Goal: Task Accomplishment & Management: Complete application form

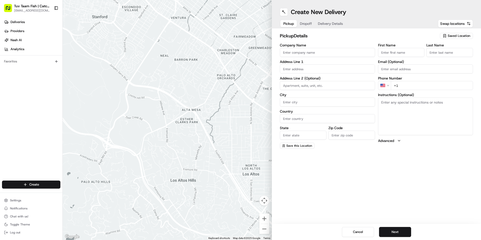
click at [337, 54] on input "Company Name" at bounding box center [327, 52] width 95 height 9
click at [464, 34] on span "Saved Location" at bounding box center [459, 36] width 23 height 5
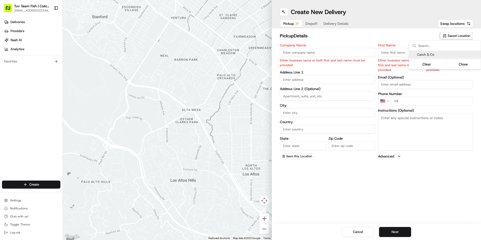
click at [424, 56] on span "Catch & Co" at bounding box center [448, 54] width 62 height 5
type input "Catch & Co"
type input "[STREET_ADDRESS]"
type input "[GEOGRAPHIC_DATA]"
type input "US"
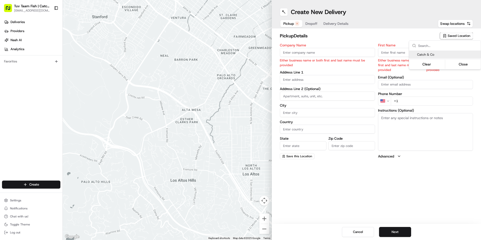
type input "NY"
type input "11219"
type input "[PERSON_NAME]"
type input "[EMAIL_ADDRESS][DOMAIN_NAME]"
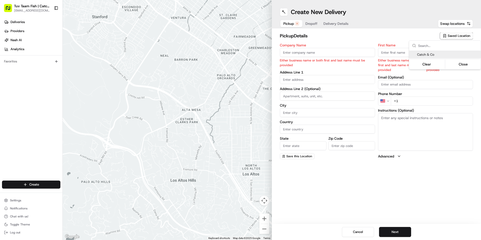
type input "[PHONE_NUMBER]"
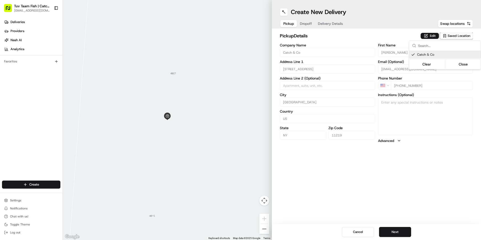
drag, startPoint x: 411, startPoint y: 169, endPoint x: 404, endPoint y: 187, distance: 18.8
click at [411, 172] on html "Tuv Taam Fish | Catch & Co. [EMAIL_ADDRESS][DOMAIN_NAME] Toggle Sidebar Deliver…" at bounding box center [240, 120] width 481 height 240
click at [400, 232] on button "Next" at bounding box center [395, 232] width 32 height 10
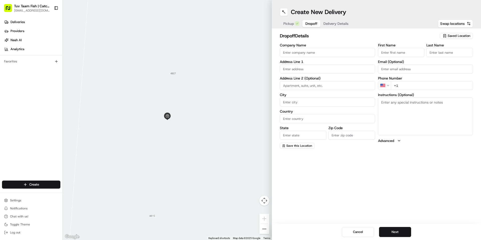
click at [310, 52] on input "Company Name" at bounding box center [327, 52] width 95 height 9
type input "Whietman"
click at [456, 33] on div "Saved Location" at bounding box center [456, 36] width 33 height 6
type input "wh"
click at [425, 62] on button "Clear" at bounding box center [427, 64] width 34 height 7
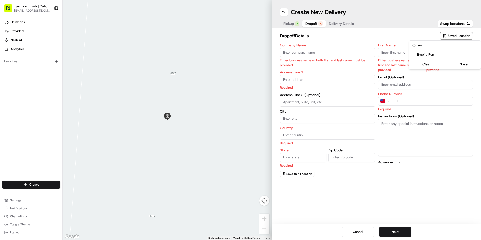
click at [367, 49] on html "Tuv Taam Fish | Catch & Co. [EMAIL_ADDRESS][DOMAIN_NAME] Toggle Sidebar Deliver…" at bounding box center [240, 120] width 481 height 240
click at [355, 47] on label "Company Name" at bounding box center [327, 45] width 95 height 4
click at [355, 48] on input "Company Name" at bounding box center [327, 52] width 95 height 9
click at [355, 50] on input "Company Name" at bounding box center [327, 52] width 95 height 9
type input "[PERSON_NAME]"
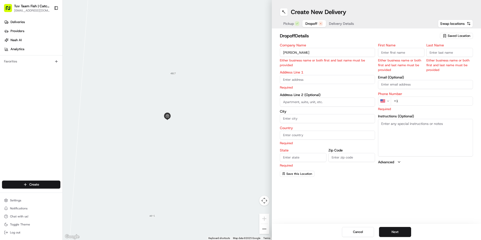
click at [329, 81] on body "Tuv Taam Fish | Catch & Co. [EMAIL_ADDRESS][DOMAIN_NAME] Toggle Sidebar Deliver…" at bounding box center [240, 120] width 481 height 240
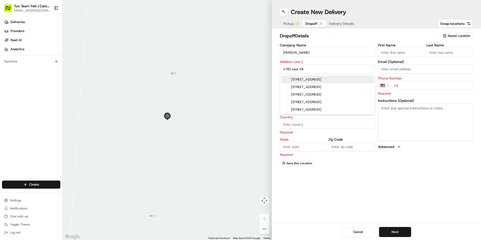
click at [328, 81] on div "[STREET_ADDRESS]" at bounding box center [327, 80] width 93 height 8
type input "[STREET_ADDRESS]"
type input "[GEOGRAPHIC_DATA]"
type input "NY"
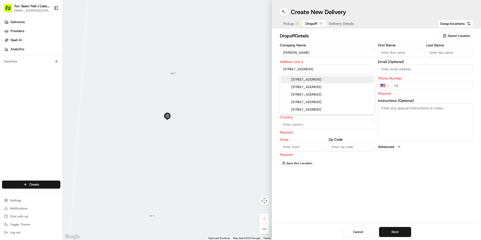
type input "11229"
type input "[STREET_ADDRESS]"
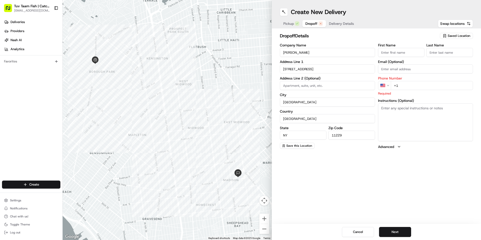
click at [417, 88] on input "+1" at bounding box center [432, 85] width 82 height 9
click at [419, 87] on input "+1" at bounding box center [432, 85] width 82 height 9
type input "[PHONE_NUMBER]"
click at [395, 117] on textarea "Instructions (Optional)" at bounding box center [425, 122] width 95 height 38
click at [403, 109] on textarea "Instructions (Optional)" at bounding box center [425, 122] width 95 height 38
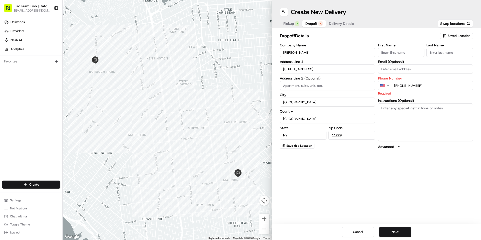
click at [397, 114] on textarea "Instructions (Optional)" at bounding box center [425, 122] width 95 height 38
click at [430, 108] on textarea "Please make sure recipient hads it" at bounding box center [425, 122] width 95 height 38
drag, startPoint x: 442, startPoint y: 110, endPoint x: 334, endPoint y: 98, distance: 108.9
click at [315, 99] on div "Company Name [PERSON_NAME] Address Line 1 [STREET_ADDRESS] Address Line 2 (Opti…" at bounding box center [376, 96] width 193 height 106
type textarea "Please make sure recipient has it"
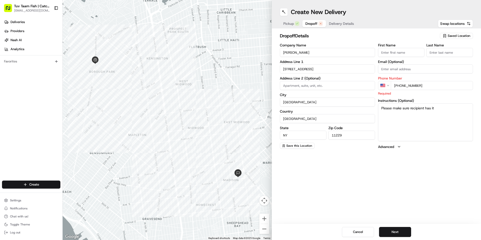
click at [346, 160] on div "Create New Delivery Pickup Dropoff Delivery Details Swap locations dropoff Deta…" at bounding box center [376, 120] width 209 height 240
click at [395, 230] on button "Next" at bounding box center [395, 232] width 32 height 10
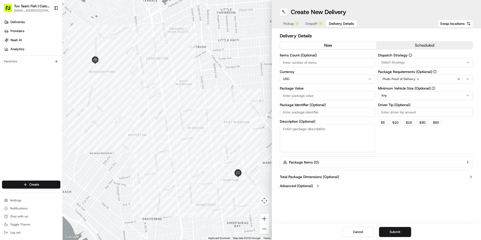
click at [319, 97] on input "Package Value" at bounding box center [327, 95] width 95 height 9
type input "30"
click at [396, 112] on input "Driver Tip (Optional)" at bounding box center [425, 112] width 95 height 9
type input "2"
click at [395, 138] on div "Dispatch Strategy Select Strategy Package Requirements (Optional) Photo Proof o…" at bounding box center [425, 102] width 95 height 99
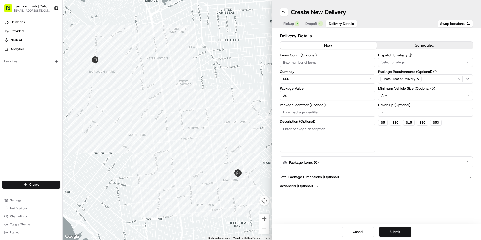
click at [394, 232] on button "Submit" at bounding box center [395, 232] width 32 height 10
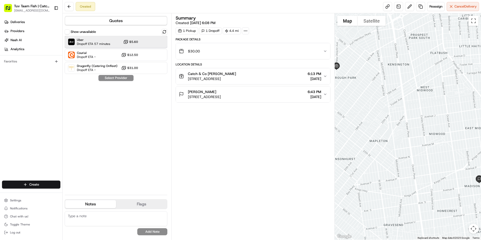
click at [116, 42] on div "Uber Dropoff ETA 57 minutes $5.60" at bounding box center [116, 42] width 103 height 12
click at [127, 78] on button "Assign Provider" at bounding box center [116, 78] width 36 height 6
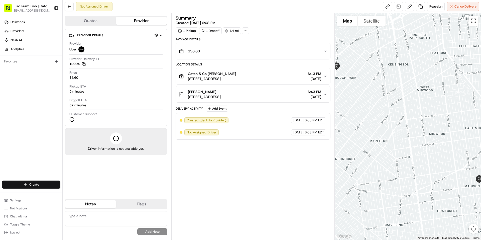
click at [33, 186] on html "Tuv Taam Fish | Catch & Co. [EMAIL_ADDRESS][DOMAIN_NAME] Toggle Sidebar Deliver…" at bounding box center [240, 120] width 481 height 240
click at [89, 195] on link "Delivery" at bounding box center [91, 193] width 56 height 9
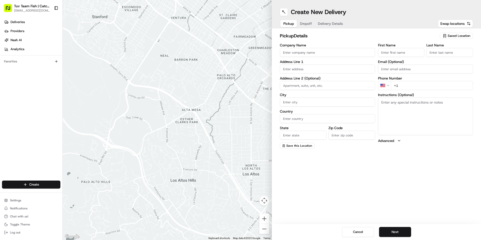
click at [338, 55] on input "Company Name" at bounding box center [327, 52] width 95 height 9
click at [456, 37] on span "Saved Location" at bounding box center [459, 36] width 23 height 5
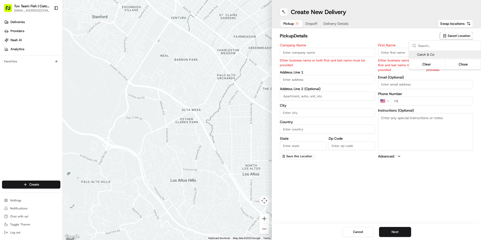
click at [432, 58] on div "Catch & Co" at bounding box center [445, 55] width 72 height 8
type input "Catch & Co"
type input "[STREET_ADDRESS]"
type input "[GEOGRAPHIC_DATA]"
type input "US"
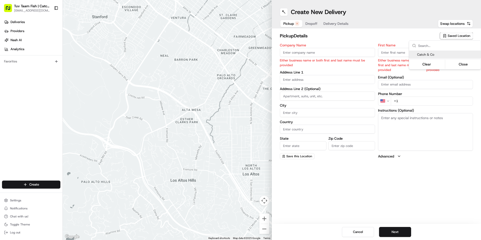
type input "NY"
type input "11219"
type input "[PERSON_NAME]"
type input "[EMAIL_ADDRESS][DOMAIN_NAME]"
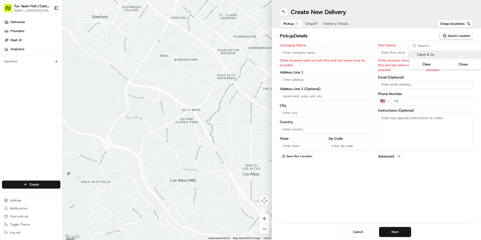
type input "[PHONE_NUMBER]"
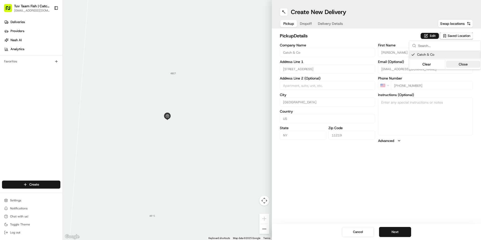
click at [467, 65] on button "Close" at bounding box center [463, 64] width 34 height 7
click at [401, 233] on button "Next" at bounding box center [395, 232] width 32 height 10
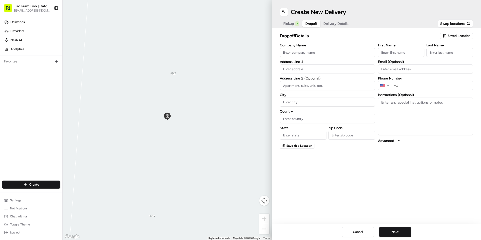
click at [314, 52] on input "Company Name" at bounding box center [327, 52] width 95 height 9
type input "[PERSON_NAME] Nostrand"
click at [308, 88] on input at bounding box center [327, 85] width 95 height 9
click at [298, 68] on input "text" at bounding box center [327, 68] width 95 height 9
click at [321, 79] on div "[STREET_ADDRESS]" at bounding box center [327, 80] width 93 height 8
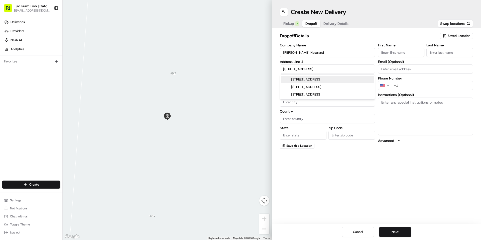
type input "[STREET_ADDRESS]"
type input "[GEOGRAPHIC_DATA]"
type input "NY"
type input "11229"
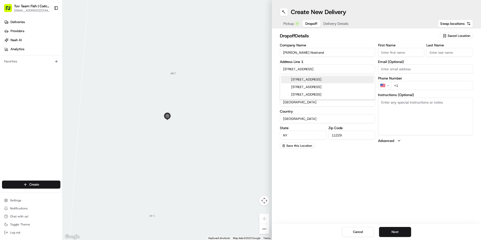
type input "[STREET_ADDRESS]"
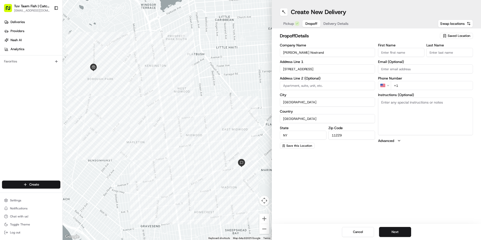
click at [414, 84] on input "+1" at bounding box center [432, 85] width 82 height 9
type input "[PHONE_NUMBER]"
click at [411, 100] on textarea "Instructions (Optional)" at bounding box center [425, 117] width 95 height 38
paste textarea "Please make sure recipient has it"
type textarea "Please make sure recipient has it"
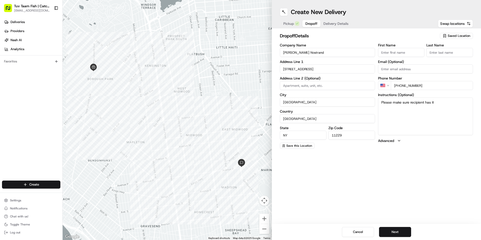
click at [413, 151] on div "dropoff Details Saved Location Company Name [PERSON_NAME] Nostrand Address Line…" at bounding box center [376, 90] width 209 height 124
click at [398, 232] on button "Next" at bounding box center [395, 232] width 32 height 10
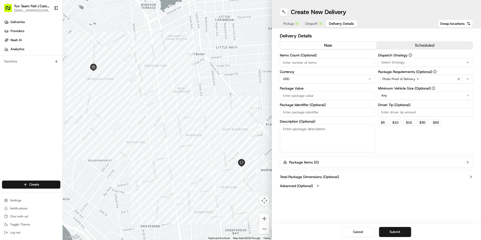
click at [323, 95] on input "Package Value" at bounding box center [327, 95] width 95 height 9
type input "50"
click at [392, 113] on input "Driver Tip (Optional)" at bounding box center [425, 112] width 95 height 9
click at [387, 96] on html "Tuv Taam Fish | Catch & Co. [EMAIL_ADDRESS][DOMAIN_NAME] Toggle Sidebar Deliver…" at bounding box center [240, 120] width 481 height 240
click at [391, 110] on input "Driver Tip (Optional)" at bounding box center [425, 112] width 95 height 9
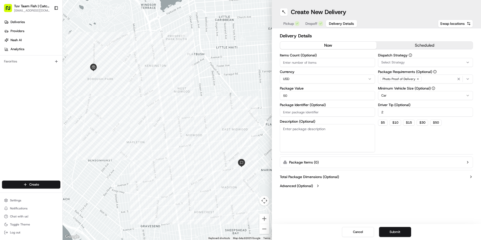
type input "2"
click at [389, 137] on div "Dispatch Strategy Select Strategy Package Requirements (Optional) Photo Proof o…" at bounding box center [425, 102] width 95 height 99
click at [399, 98] on html "Tuv Taam Fish | Catch & Co. [EMAIL_ADDRESS][DOMAIN_NAME] Toggle Sidebar Deliver…" at bounding box center [240, 120] width 481 height 240
click at [401, 143] on div "Dispatch Strategy Select Strategy Package Requirements (Optional) Photo Proof o…" at bounding box center [425, 102] width 95 height 99
click at [395, 229] on button "Submit" at bounding box center [395, 232] width 32 height 10
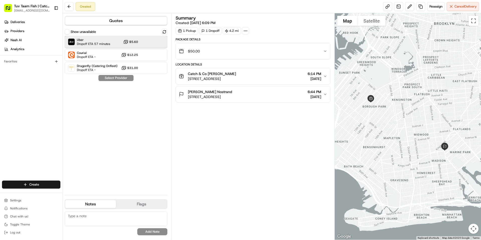
click at [96, 43] on span "Dropoff ETA 57 minutes" at bounding box center [93, 44] width 33 height 4
click at [112, 77] on button "Assign Provider" at bounding box center [116, 78] width 36 height 6
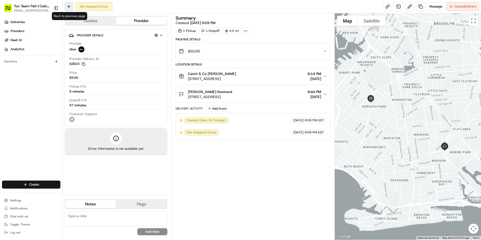
click at [72, 5] on button at bounding box center [69, 6] width 9 height 9
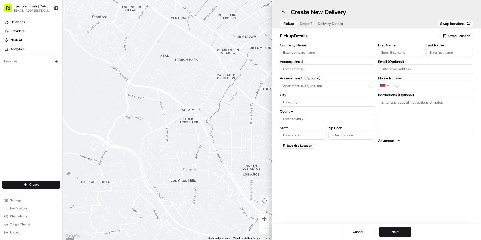
click at [285, 13] on button at bounding box center [284, 12] width 8 height 8
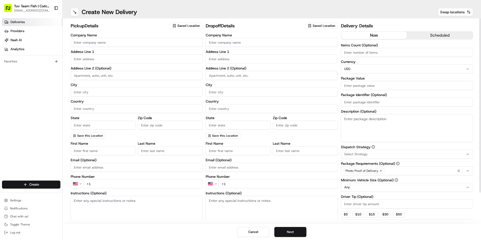
click at [18, 21] on span "Deliveries" at bounding box center [18, 22] width 14 height 5
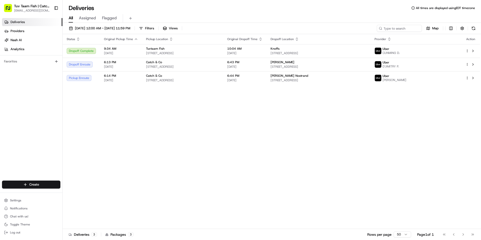
click at [260, 124] on div "Status Original Pickup Time Pickup Location Original Dropoff Time Dropoff Locat…" at bounding box center [272, 131] width 418 height 195
